Goal: Information Seeking & Learning: Learn about a topic

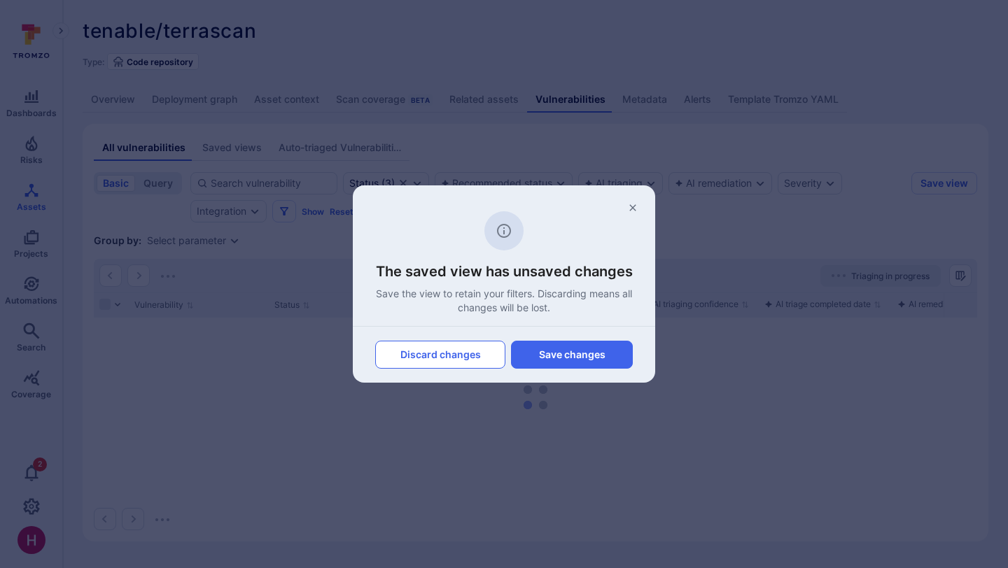
click at [465, 354] on button "Discard changes" at bounding box center [440, 355] width 130 height 28
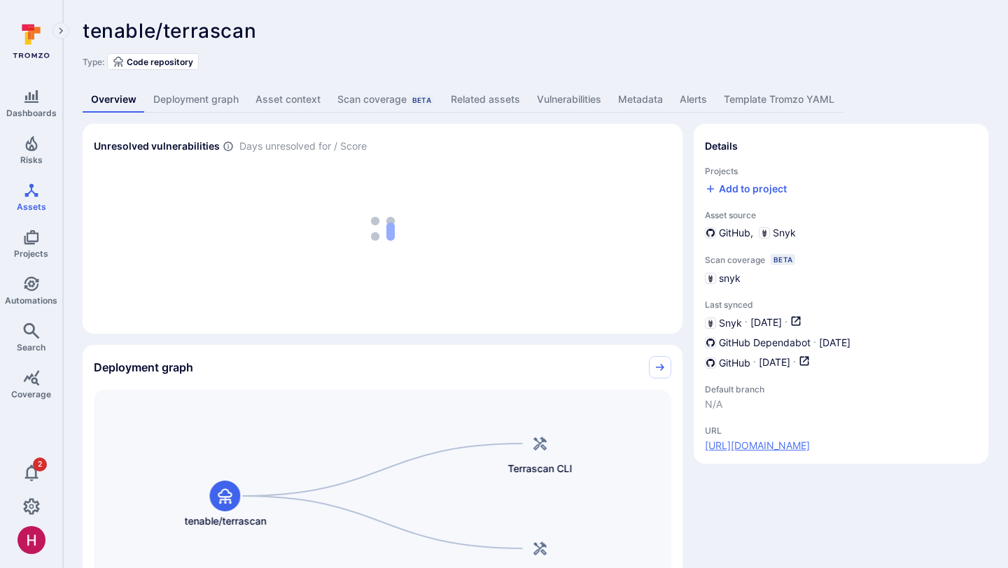
click at [798, 441] on link "https://github.com/tenable/terrascan" at bounding box center [757, 446] width 105 height 14
click at [593, 97] on link "Vulnerabilities" at bounding box center [568, 100] width 81 height 26
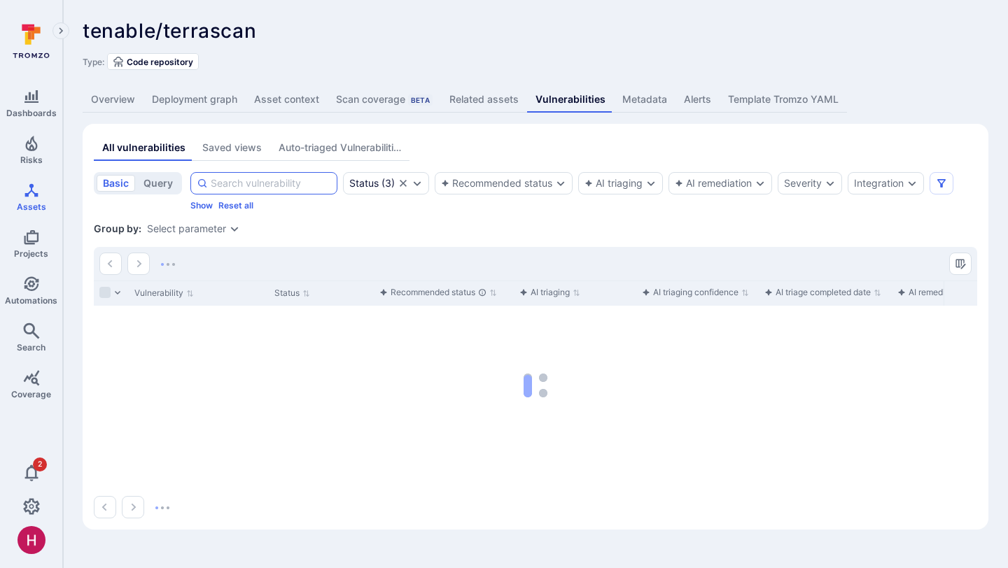
click at [276, 184] on input at bounding box center [271, 183] width 120 height 14
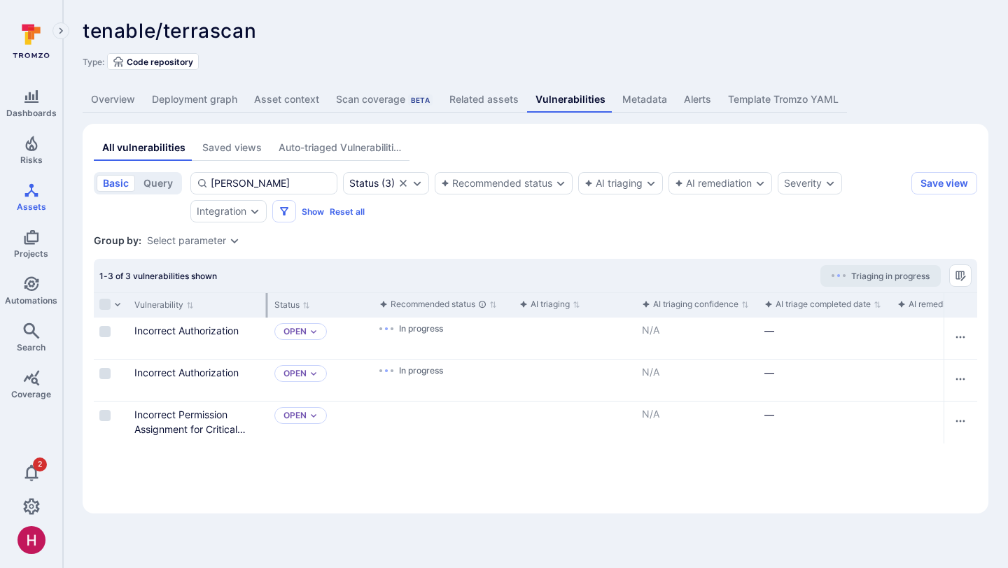
type input "rego"
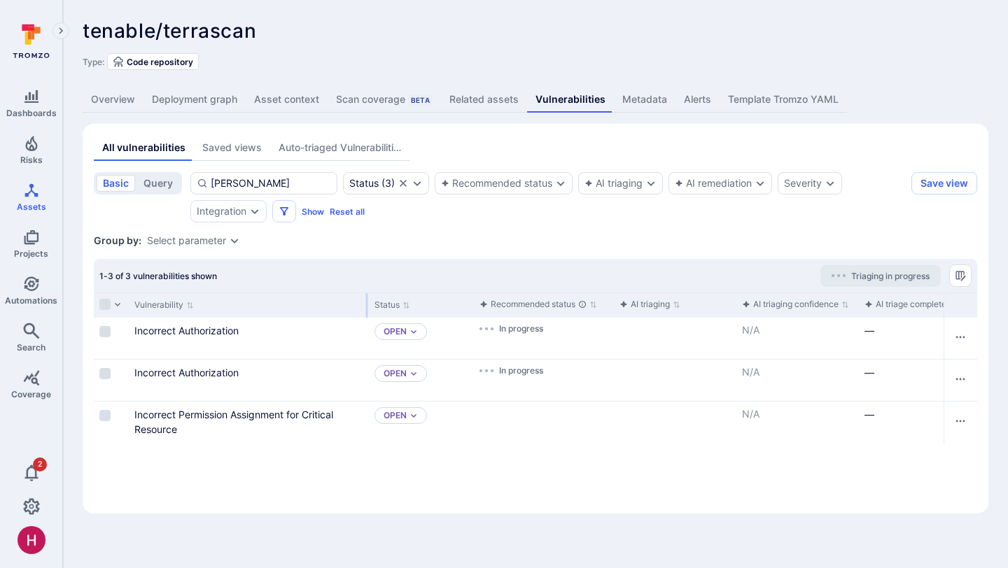
drag, startPoint x: 265, startPoint y: 303, endPoint x: 364, endPoint y: 310, distance: 98.9
click at [366, 311] on div at bounding box center [367, 305] width 2 height 24
click at [255, 186] on input "rego" at bounding box center [271, 183] width 120 height 14
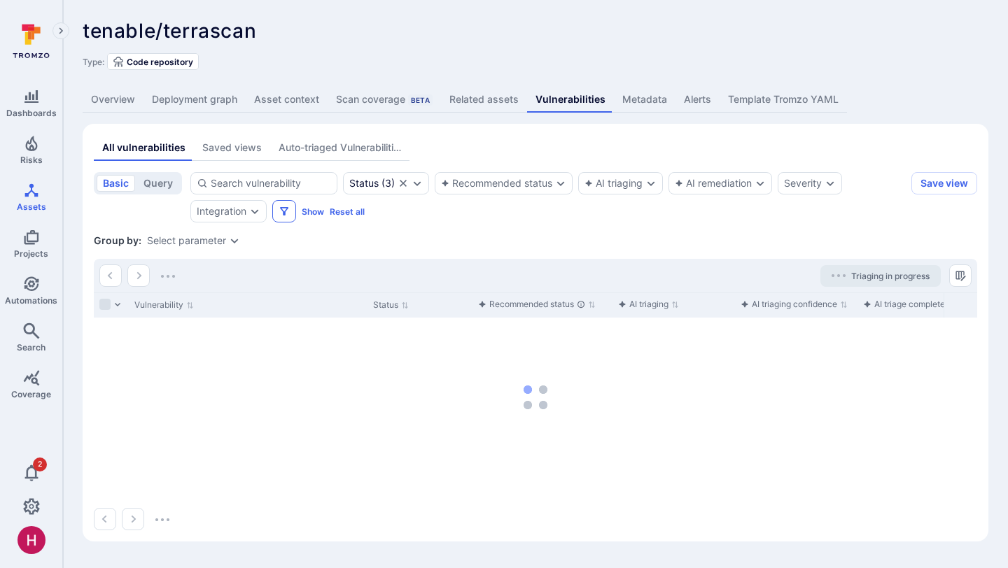
click at [280, 214] on icon "Filters" at bounding box center [283, 211] width 11 height 11
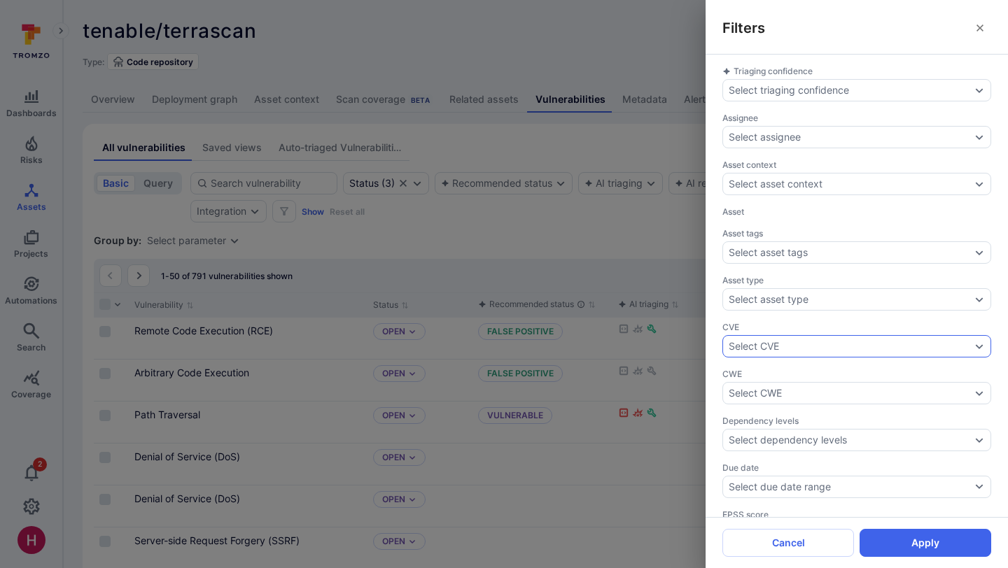
click at [775, 351] on div "Select CVE" at bounding box center [856, 346] width 269 height 22
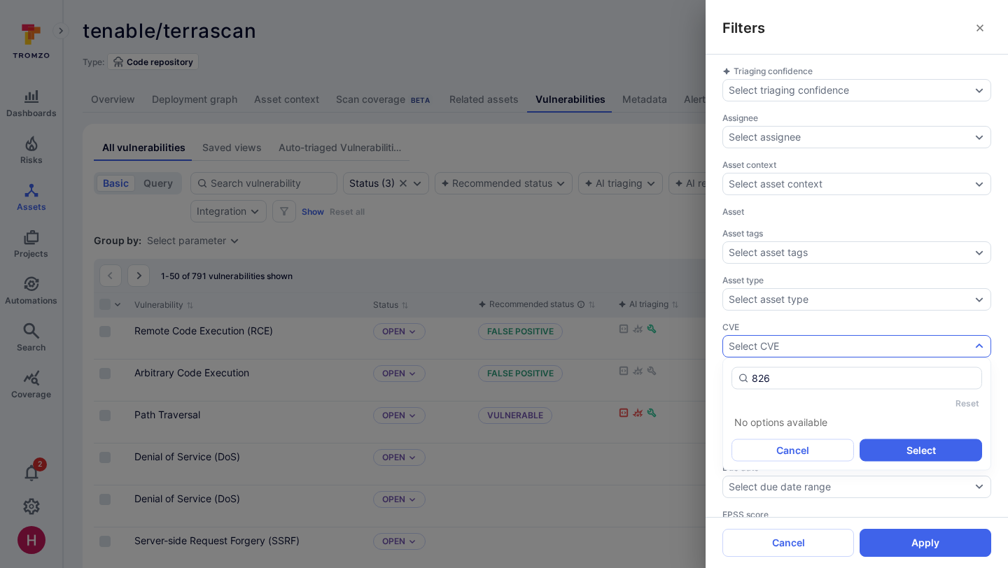
type input "8260"
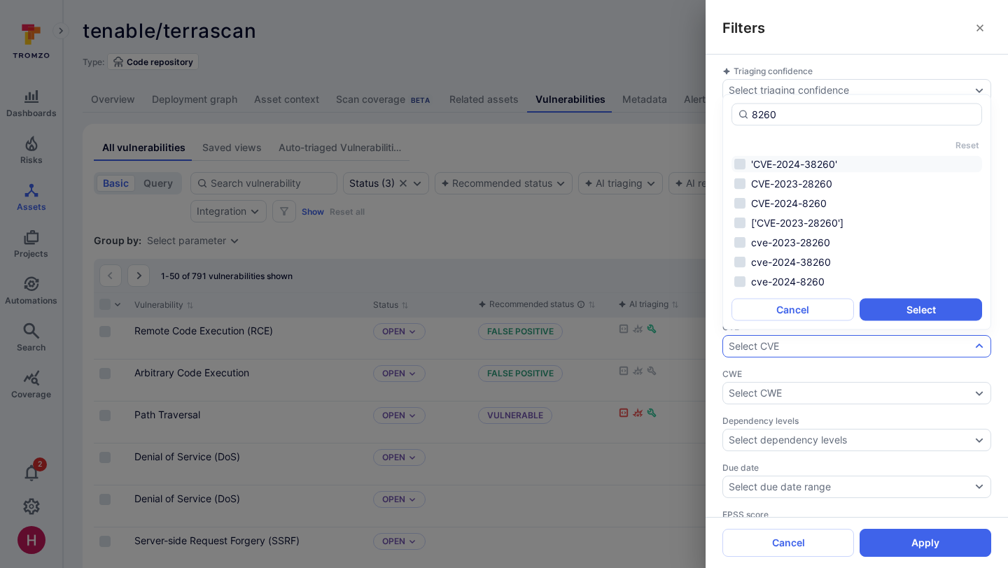
click at [739, 165] on li "'CVE-2024-38260'" at bounding box center [856, 164] width 250 height 17
click at [740, 183] on li "CVE-2023-28260" at bounding box center [856, 184] width 250 height 17
click at [740, 200] on li "CVE-2024-8260" at bounding box center [856, 203] width 250 height 17
click at [800, 281] on li "cve-2024-8260" at bounding box center [856, 282] width 250 height 17
click at [819, 188] on li "CVE-2023-28260" at bounding box center [856, 184] width 250 height 17
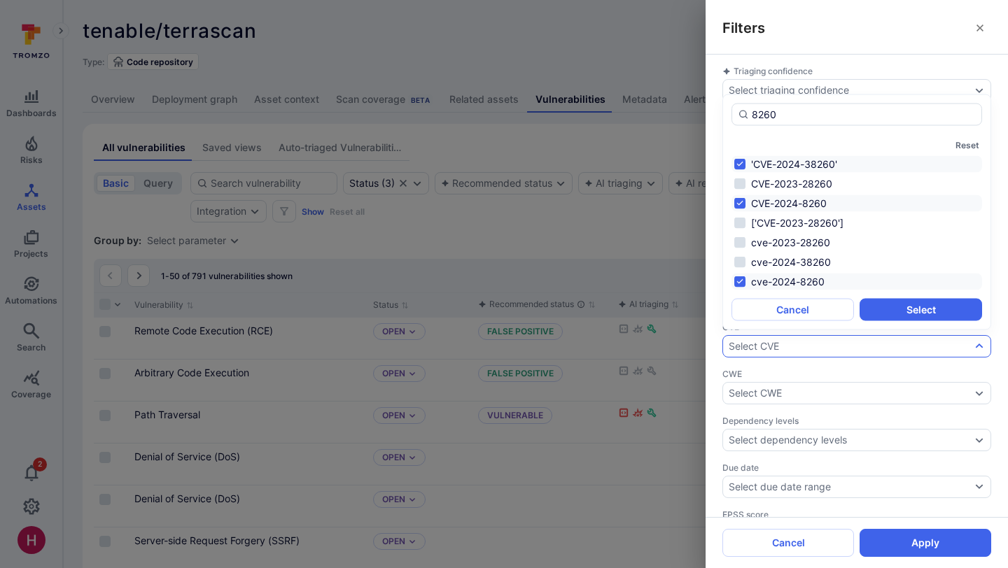
click at [821, 165] on li "'CVE-2024-38260'" at bounding box center [856, 164] width 250 height 17
click at [910, 311] on button "Select" at bounding box center [920, 310] width 122 height 22
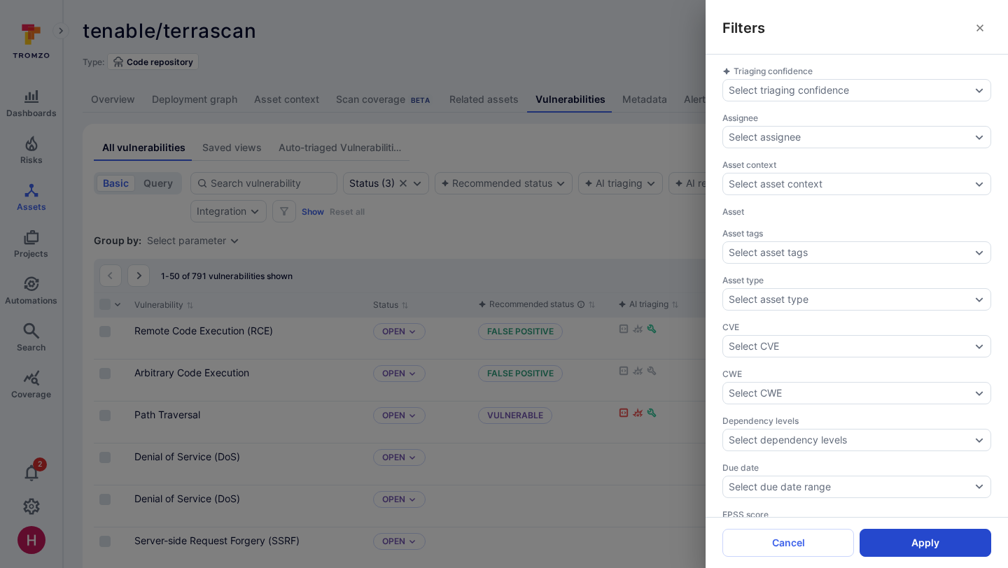
click at [915, 547] on button "Apply" at bounding box center [925, 543] width 132 height 28
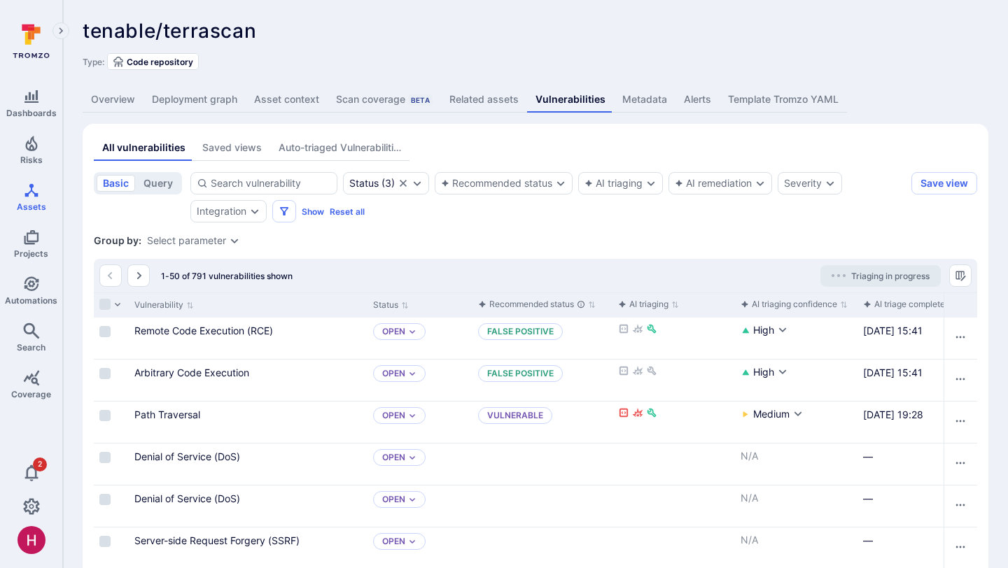
click at [915, 547] on div "—" at bounding box center [924, 540] width 122 height 15
click at [315, 211] on button "Show" at bounding box center [313, 211] width 22 height 10
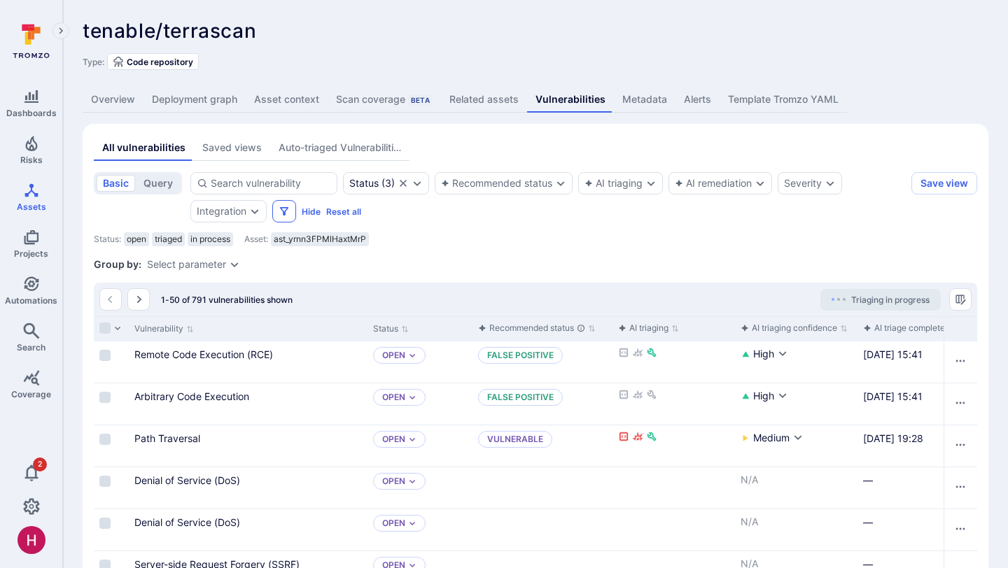
click at [288, 215] on icon "Filters" at bounding box center [283, 211] width 11 height 11
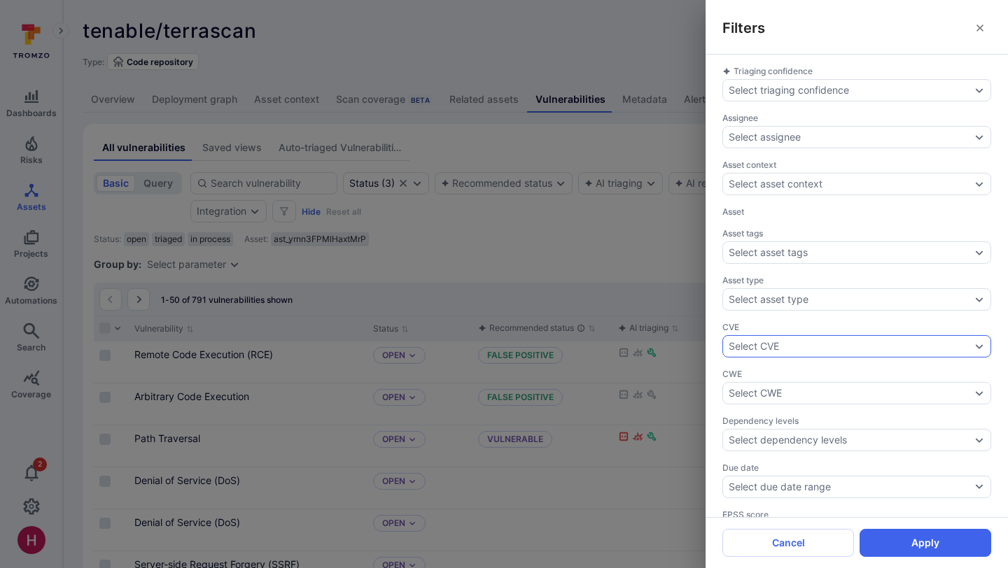
click at [777, 341] on div "Select CVE" at bounding box center [753, 346] width 50 height 11
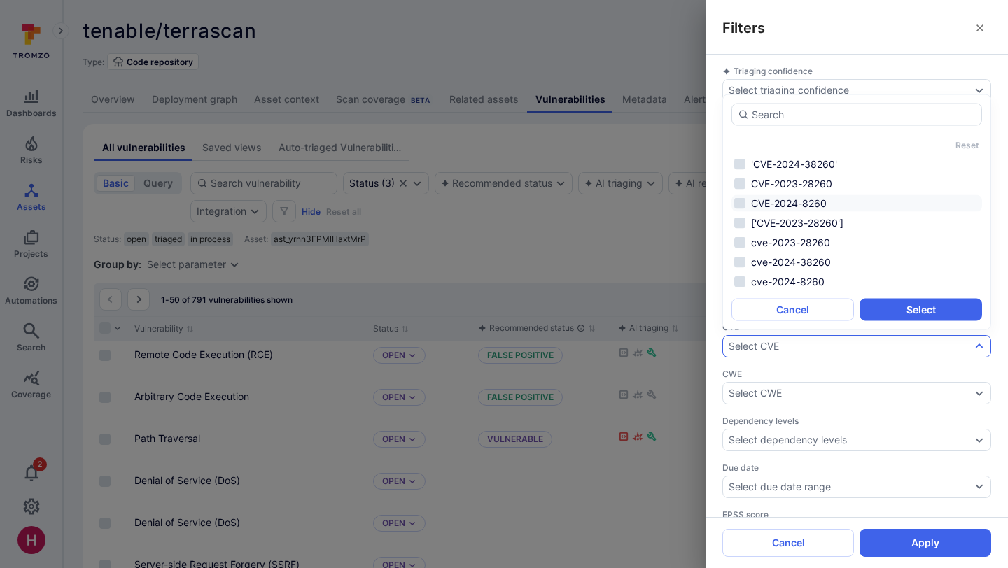
click at [824, 204] on li "CVE-2024-8260" at bounding box center [856, 203] width 250 height 17
click at [815, 280] on li "cve-2024-8260" at bounding box center [856, 282] width 250 height 17
click at [903, 306] on button "Select" at bounding box center [920, 310] width 122 height 22
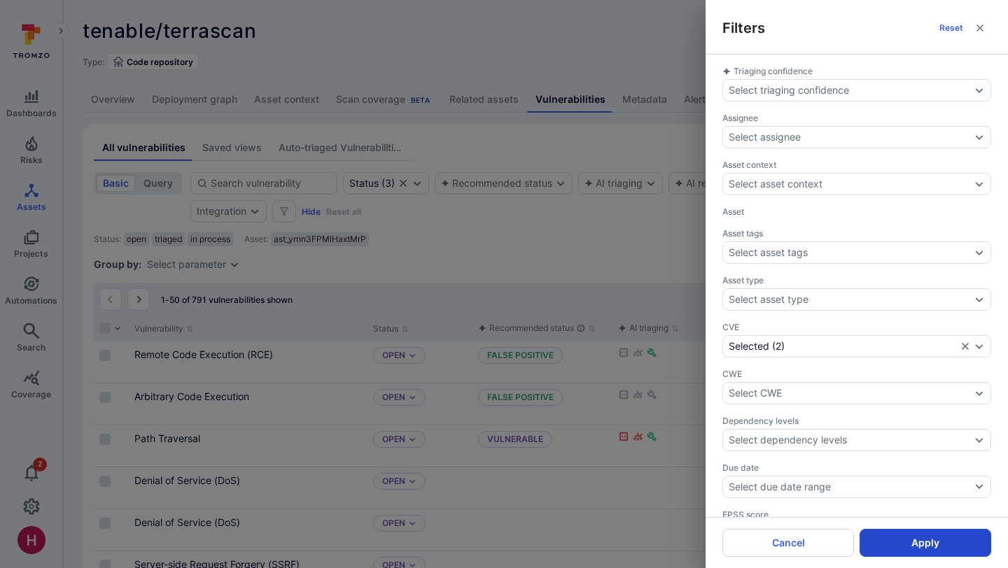
click at [912, 545] on button "Apply" at bounding box center [925, 543] width 132 height 28
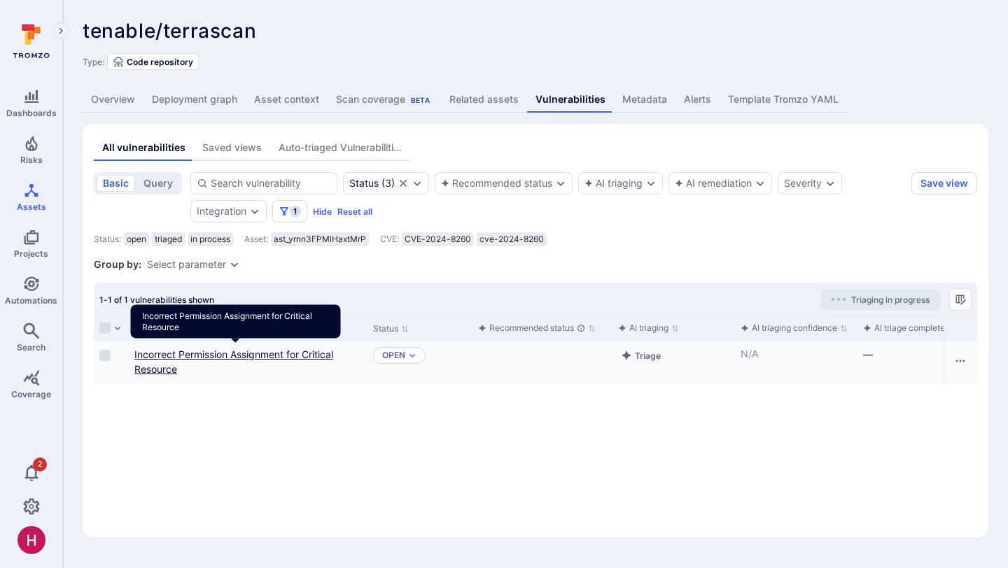
click at [306, 355] on link "Incorrect Permission Assignment for Critical Resource" at bounding box center [233, 361] width 199 height 27
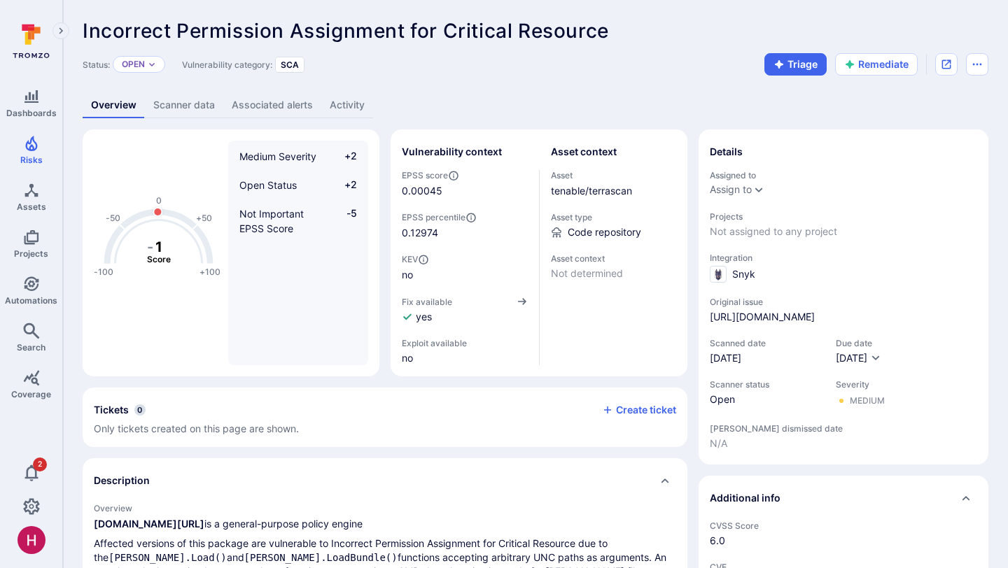
scroll to position [32, 0]
